Goal: Information Seeking & Learning: Learn about a topic

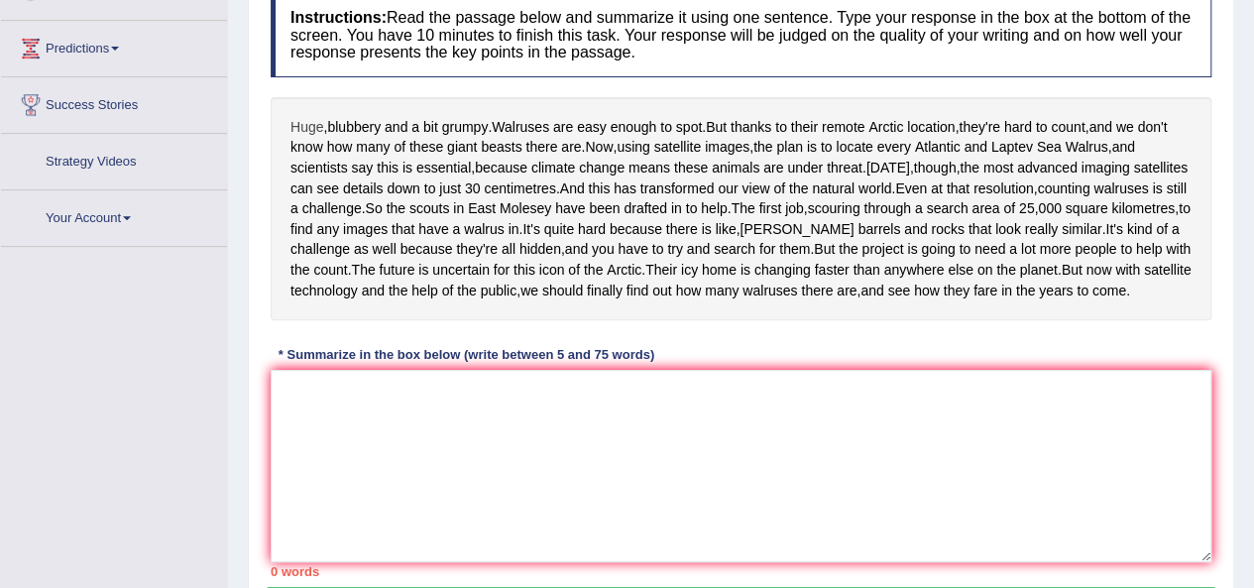
scroll to position [351, 0]
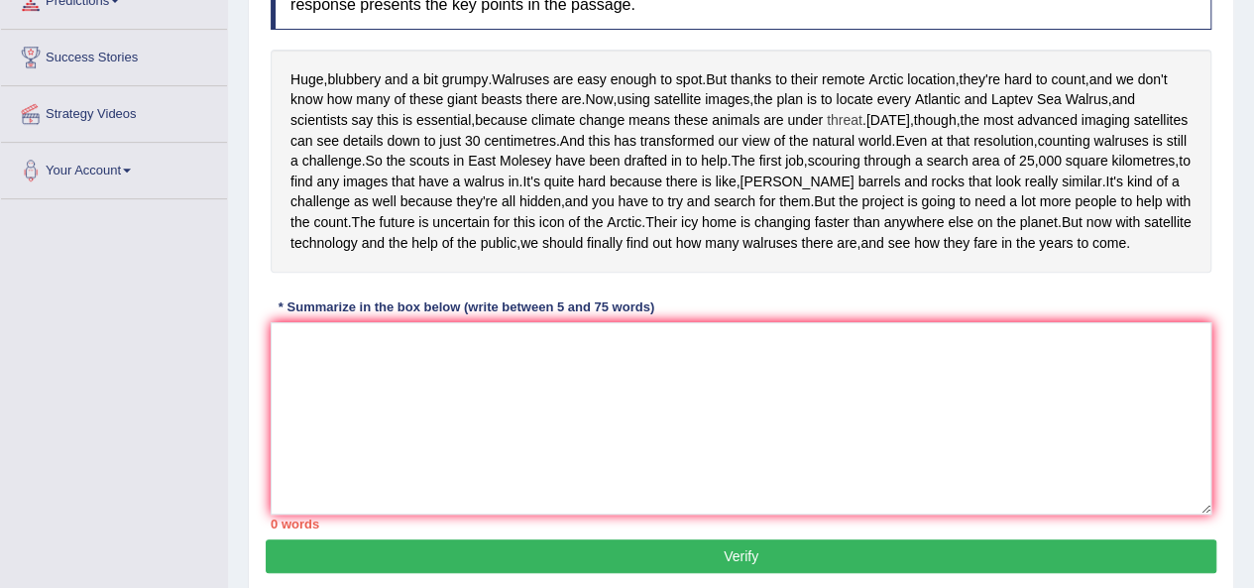
drag, startPoint x: 293, startPoint y: 72, endPoint x: 860, endPoint y: 115, distance: 568.6
click at [860, 115] on div "Huge , blubbery and a bit grumpy . Walruses are easy enough to spot . But thank…" at bounding box center [741, 161] width 941 height 223
drag, startPoint x: 291, startPoint y: 65, endPoint x: 833, endPoint y: 123, distance: 544.3
click at [833, 123] on div "Huge , blubbery and a bit grumpy . Walruses are easy enough to spot . But thank…" at bounding box center [741, 161] width 941 height 223
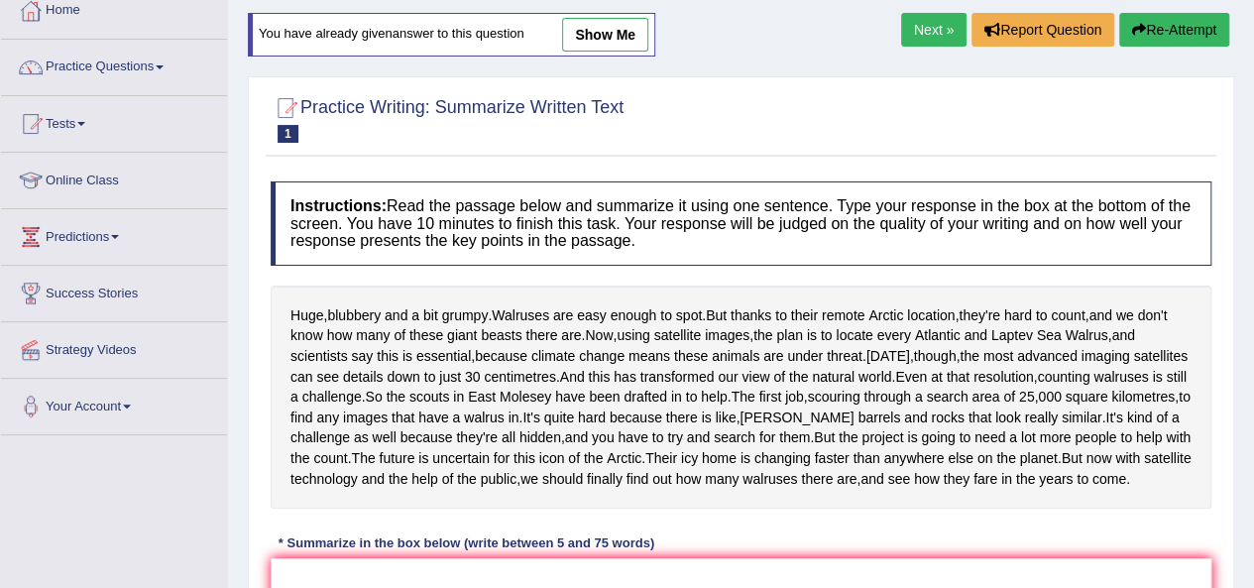
scroll to position [87, 0]
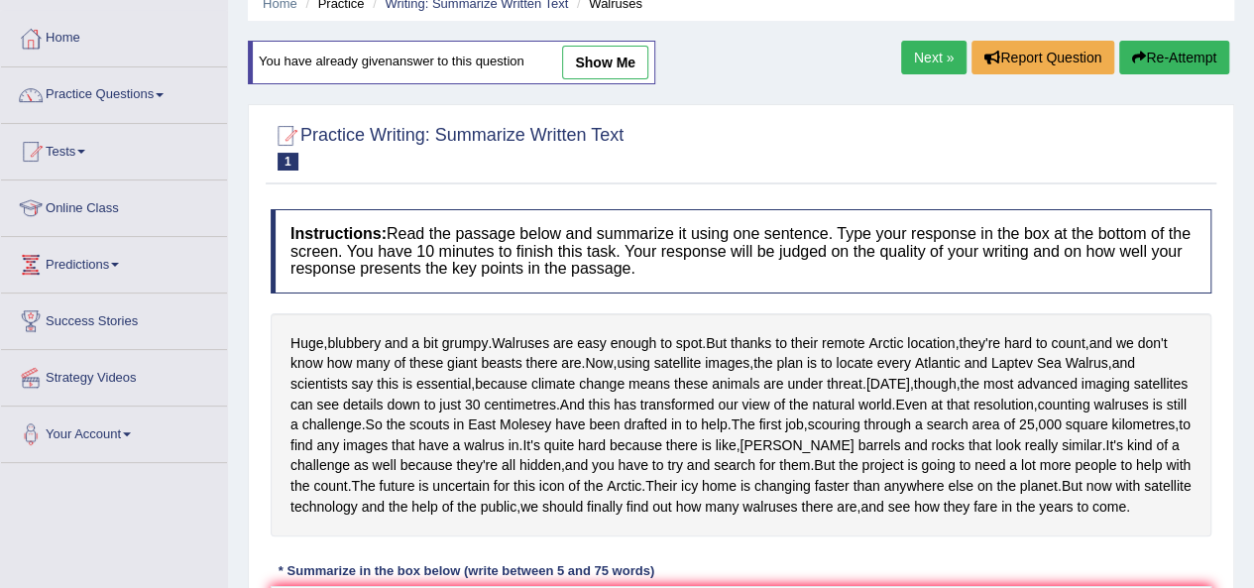
click at [608, 49] on link "show me" at bounding box center [605, 63] width 86 height 34
type textarea "Walruses are easy enough to spot, and now, using staellite images the plan is t…"
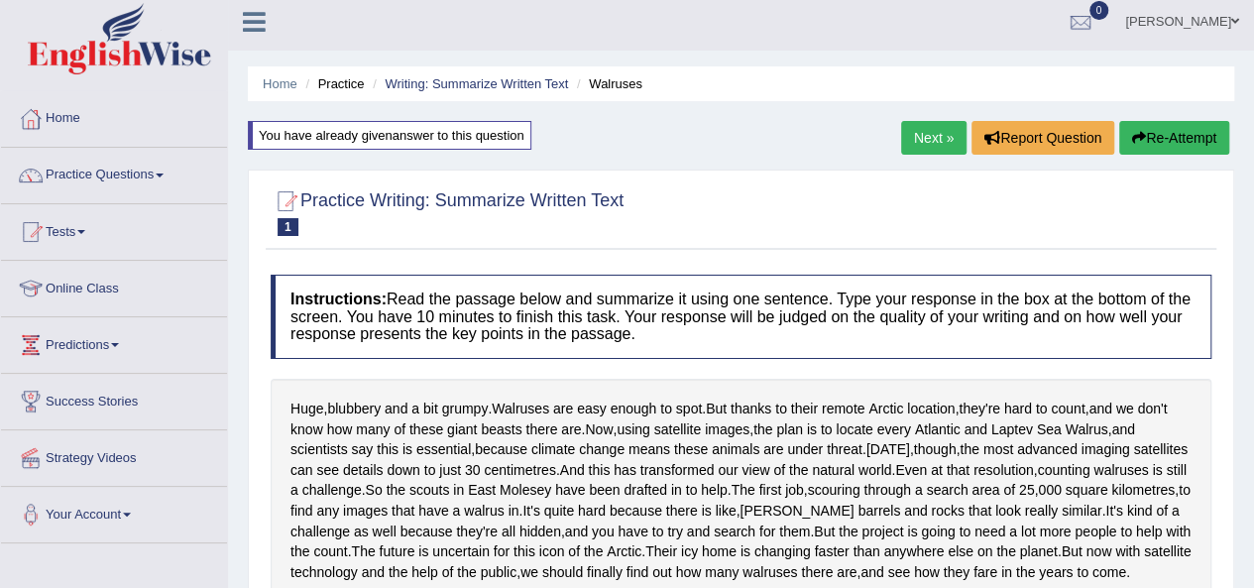
scroll to position [0, 0]
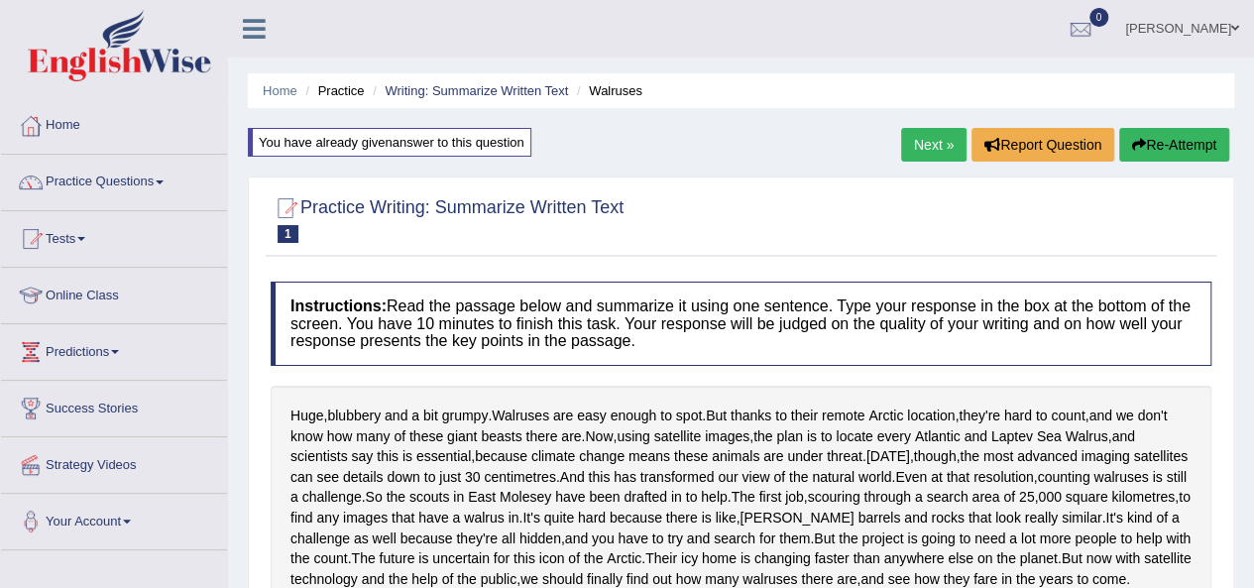
click at [916, 147] on link "Next »" at bounding box center [933, 145] width 65 height 34
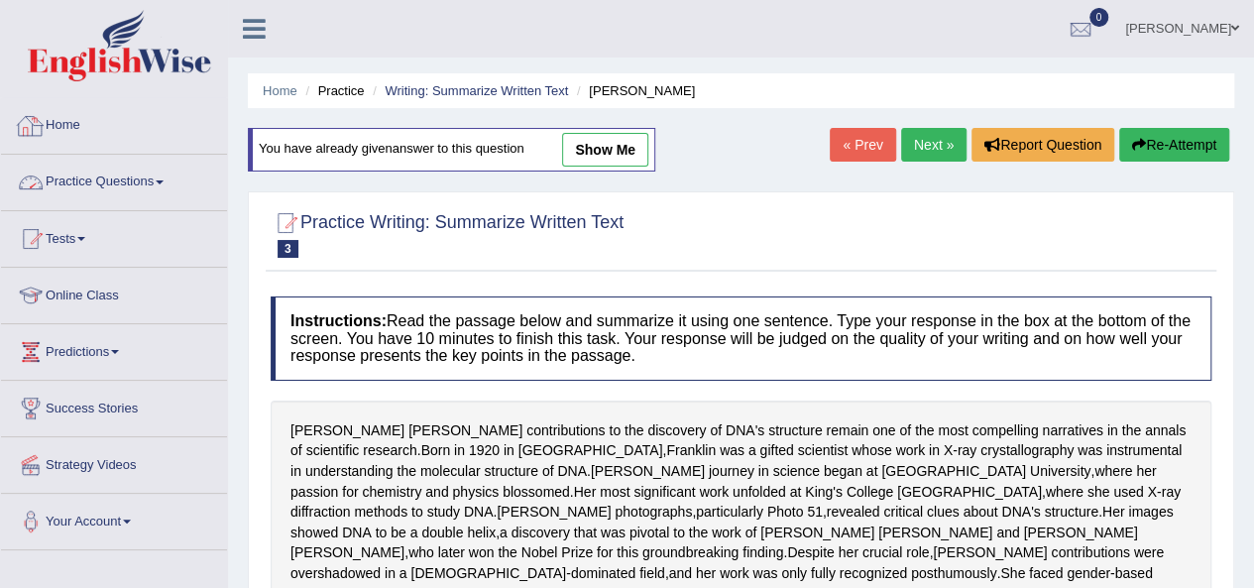
drag, startPoint x: 99, startPoint y: 181, endPoint x: 80, endPoint y: 173, distance: 20.4
click at [99, 181] on link "Practice Questions" at bounding box center [114, 180] width 226 height 50
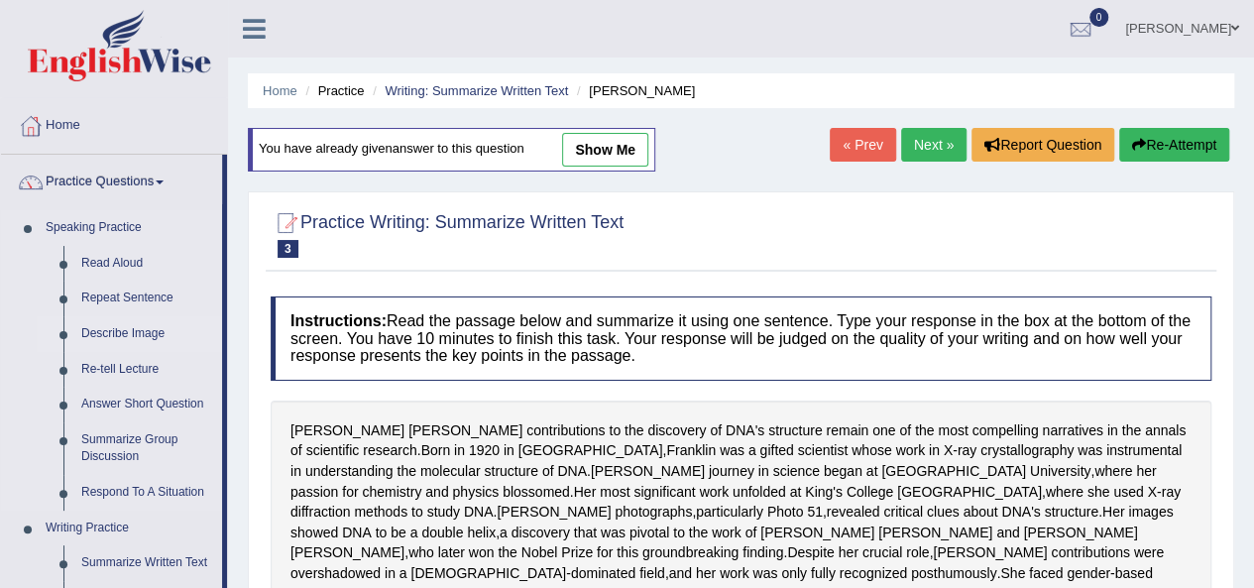
click at [110, 331] on link "Describe Image" at bounding box center [147, 334] width 150 height 36
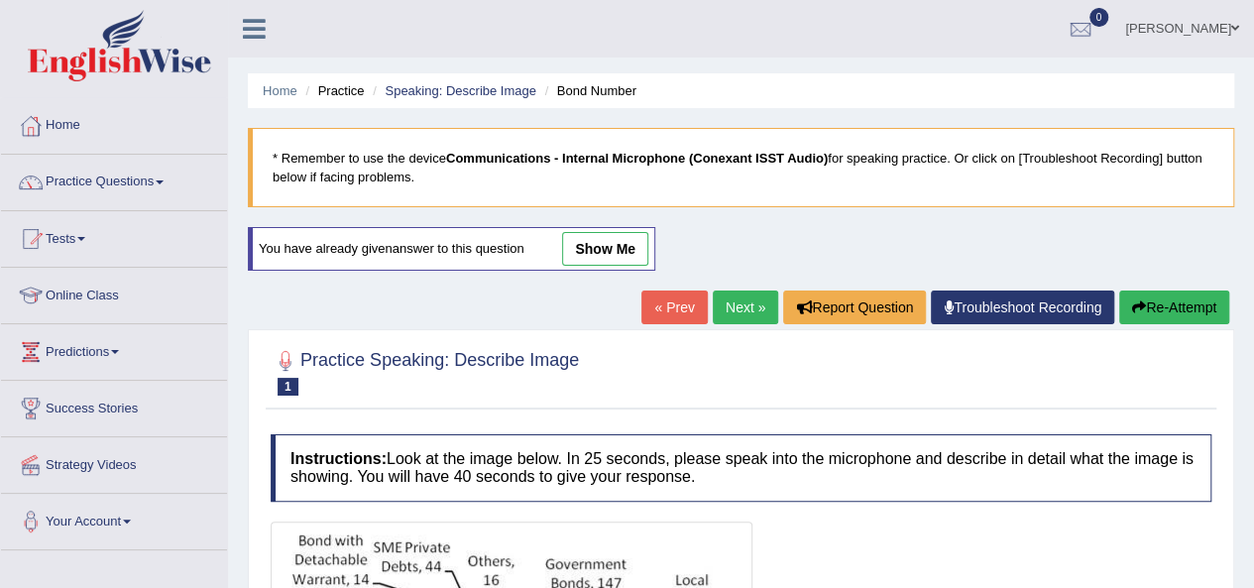
click at [746, 315] on link "Next »" at bounding box center [745, 307] width 65 height 34
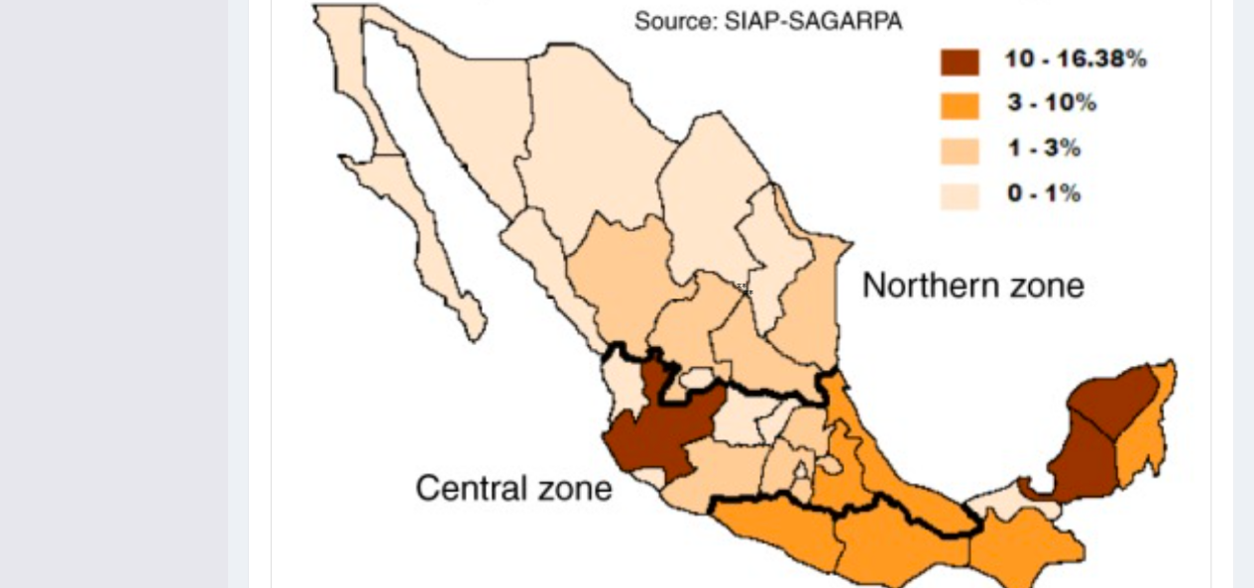
scroll to position [792, 0]
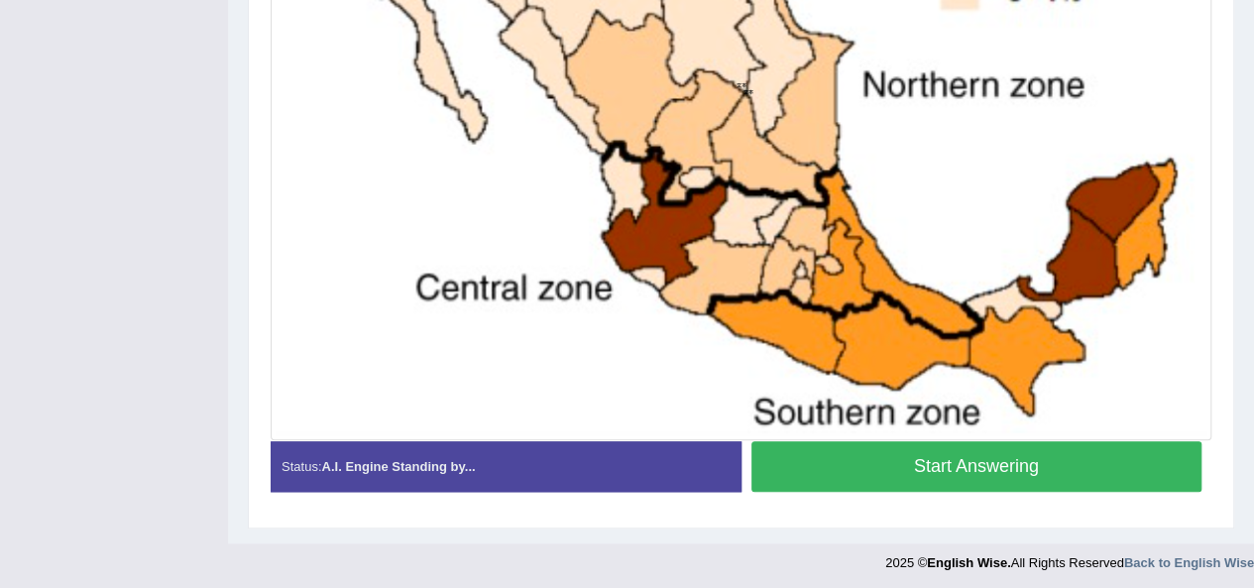
drag, startPoint x: 1249, startPoint y: 485, endPoint x: 1268, endPoint y: 148, distance: 337.6
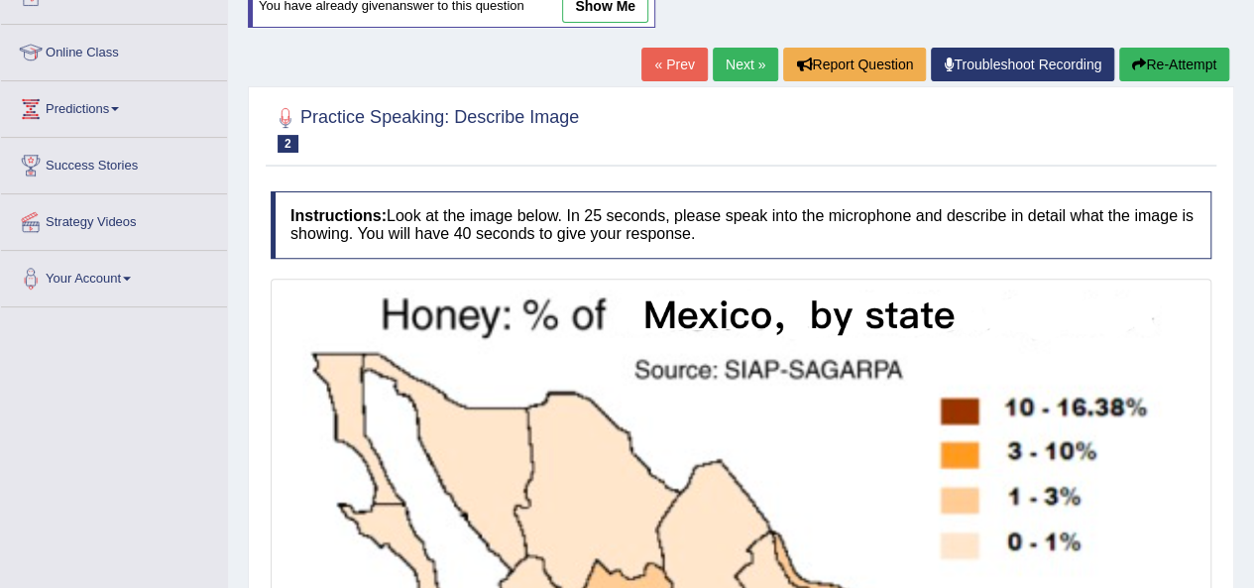
scroll to position [0, 0]
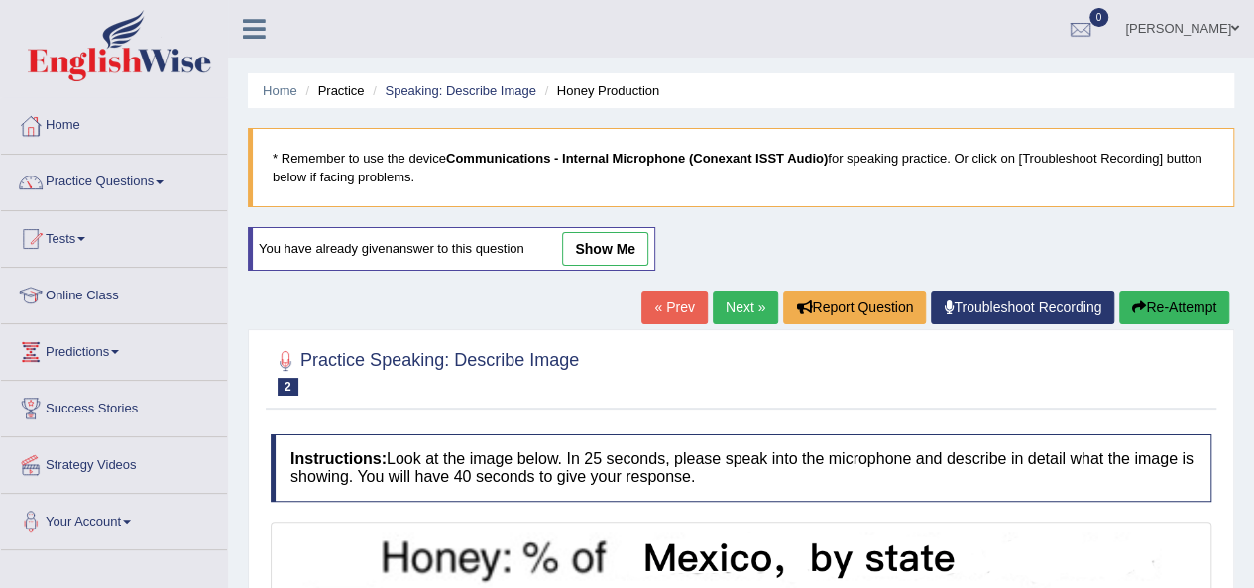
click at [736, 308] on link "Next »" at bounding box center [745, 307] width 65 height 34
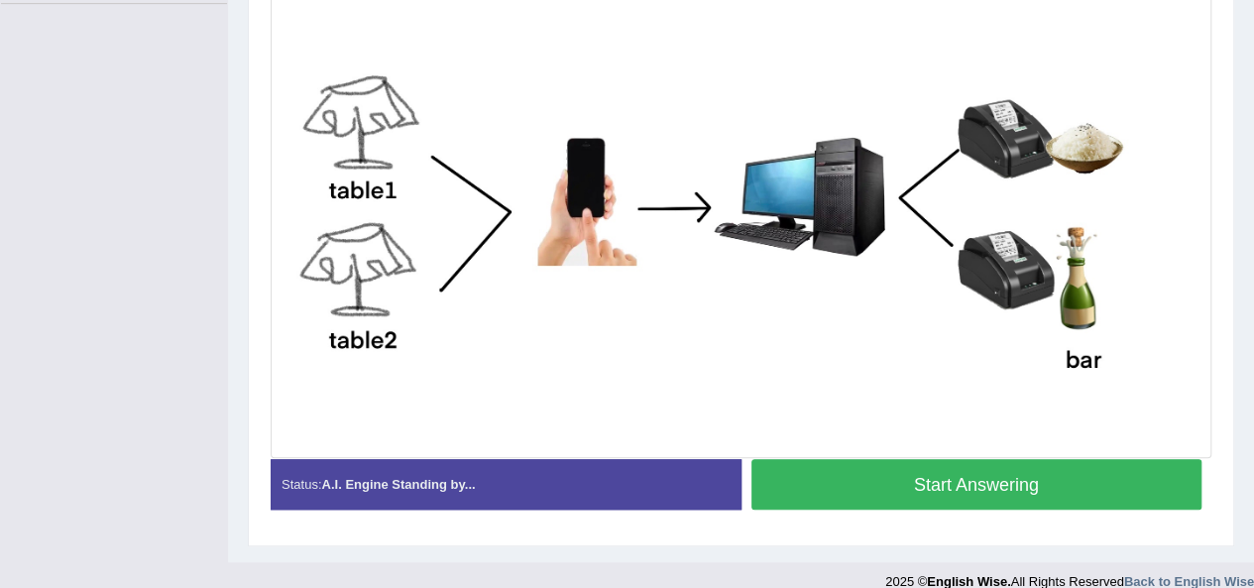
scroll to position [550, 0]
